Goal: Task Accomplishment & Management: Use online tool/utility

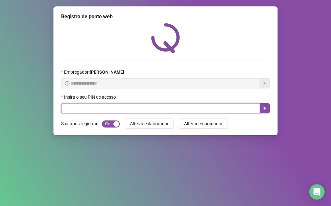
click at [190, 109] on input "text" at bounding box center [160, 108] width 199 height 10
type input "*****"
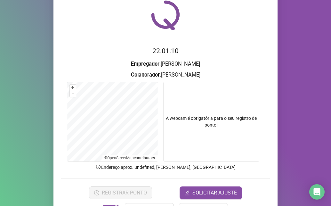
scroll to position [44, 0]
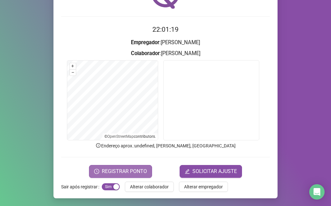
click at [123, 166] on button "REGISTRAR PONTO" at bounding box center [120, 171] width 63 height 13
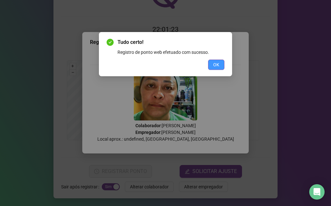
click at [216, 62] on span "OK" at bounding box center [216, 64] width 6 height 7
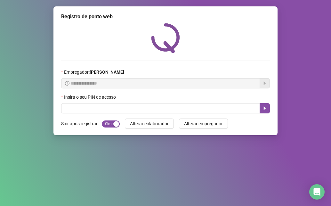
scroll to position [0, 0]
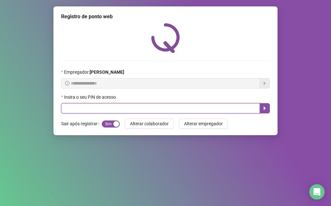
drag, startPoint x: 185, startPoint y: 112, endPoint x: 186, endPoint y: 15, distance: 96.6
click at [186, 103] on input "text" at bounding box center [160, 108] width 199 height 10
type input "*****"
click at [264, 108] on icon "caret-right" at bounding box center [265, 109] width 2 height 4
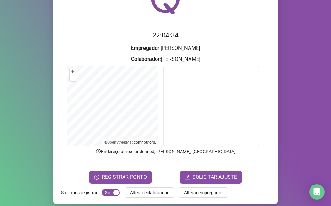
scroll to position [44, 0]
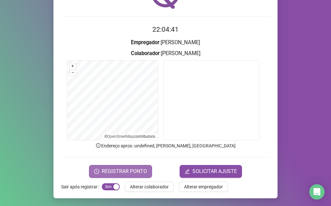
drag, startPoint x: 130, startPoint y: 172, endPoint x: 133, endPoint y: 177, distance: 5.2
click at [133, 179] on div "Registro de ponto web 22:04:41 Empregador : [PERSON_NAME] Colaborador : [PERSON…" at bounding box center [165, 80] width 224 height 236
click at [127, 171] on span "REGISTRAR PONTO" at bounding box center [124, 171] width 45 height 8
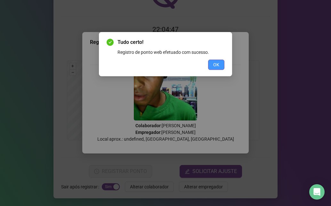
click at [211, 63] on button "OK" at bounding box center [216, 65] width 16 height 10
